Goal: Information Seeking & Learning: Compare options

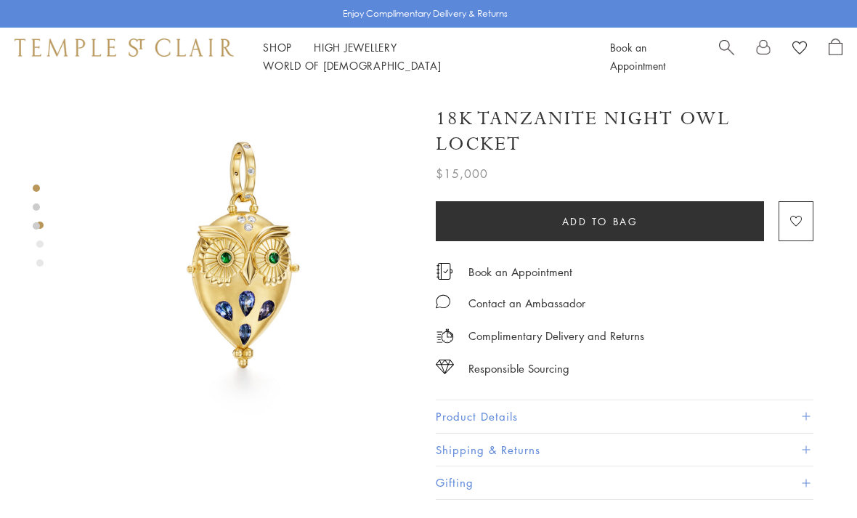
scroll to position [78, 0]
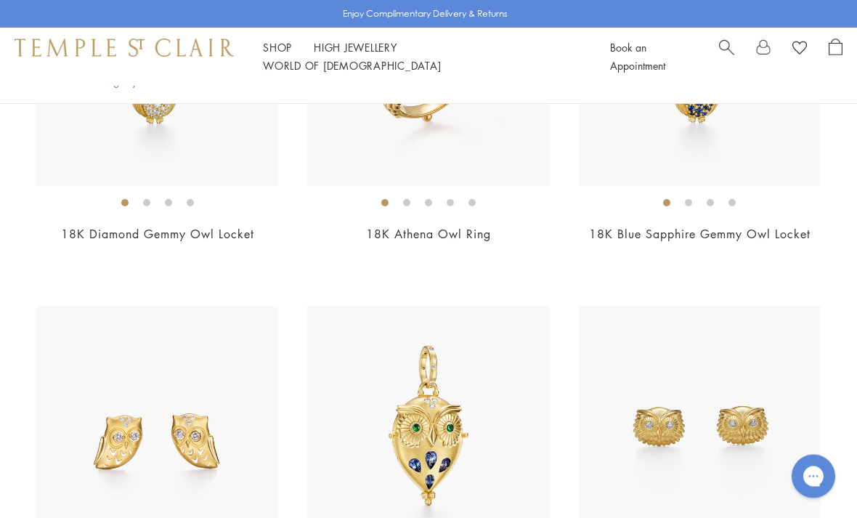
scroll to position [1601, 0]
click at [474, 425] on img at bounding box center [428, 427] width 242 height 242
